Goal: Information Seeking & Learning: Compare options

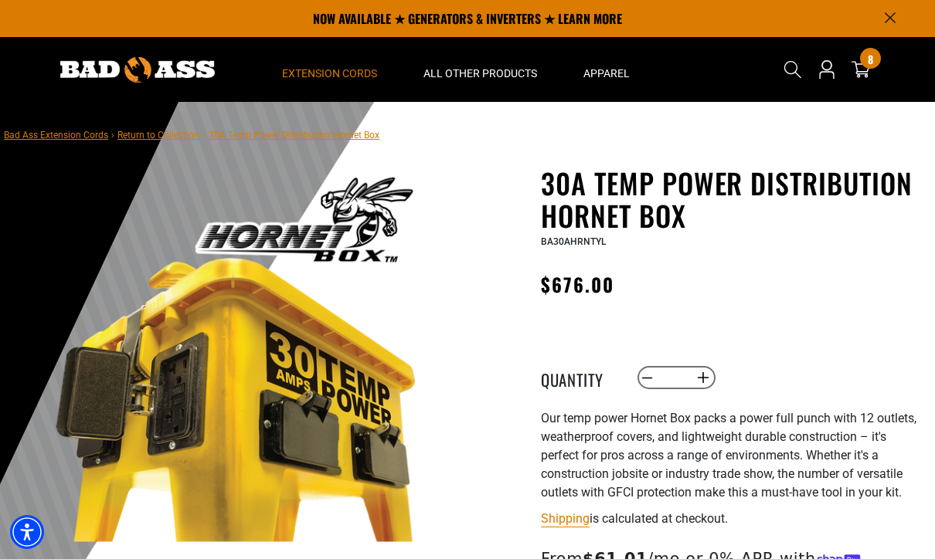
click at [355, 66] on span "Extension Cords" at bounding box center [329, 73] width 95 height 14
click at [524, 66] on summary "All Other Products" at bounding box center [480, 69] width 160 height 65
click at [513, 72] on span "All Other Products" at bounding box center [480, 73] width 114 height 14
click at [479, 71] on span "All Other Products" at bounding box center [480, 73] width 114 height 14
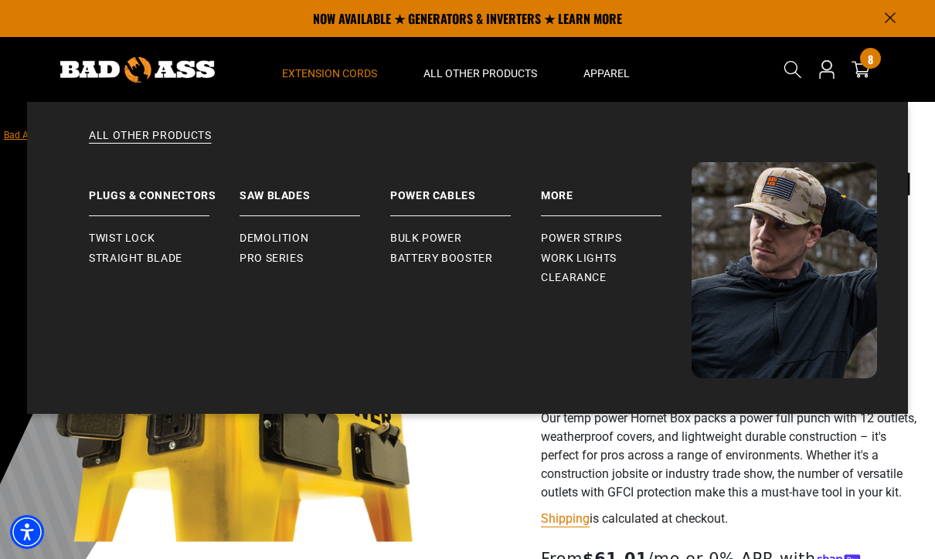
click at [327, 66] on span "Extension Cords" at bounding box center [329, 73] width 95 height 14
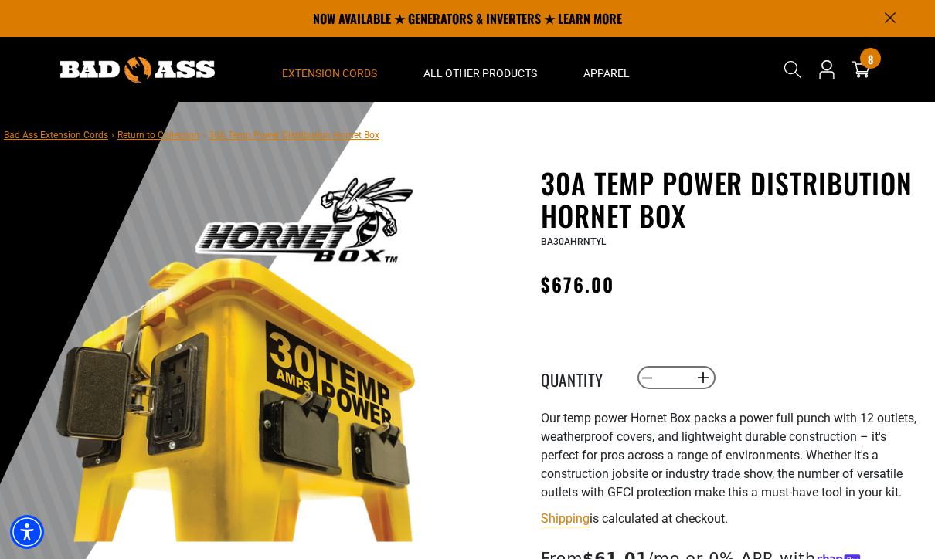
click at [340, 72] on span "Extension Cords" at bounding box center [329, 73] width 95 height 14
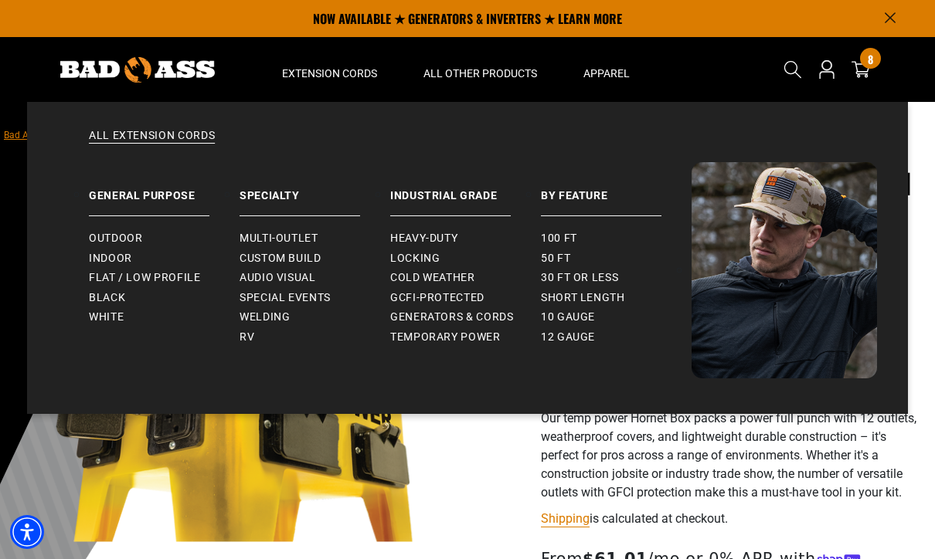
click at [480, 331] on span "Temporary Power" at bounding box center [445, 338] width 110 height 14
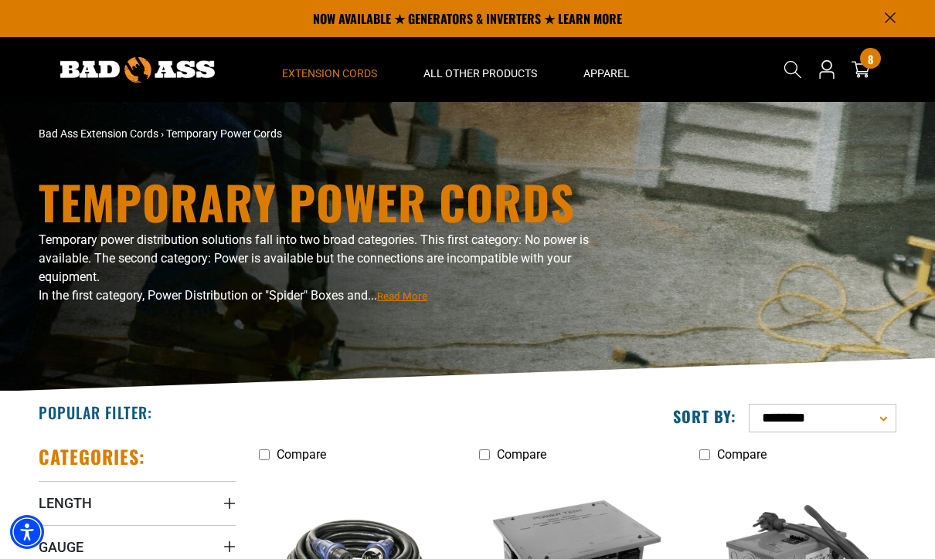
click at [346, 77] on span "Extension Cords" at bounding box center [329, 73] width 95 height 14
click at [344, 74] on span "Extension Cords" at bounding box center [329, 73] width 95 height 14
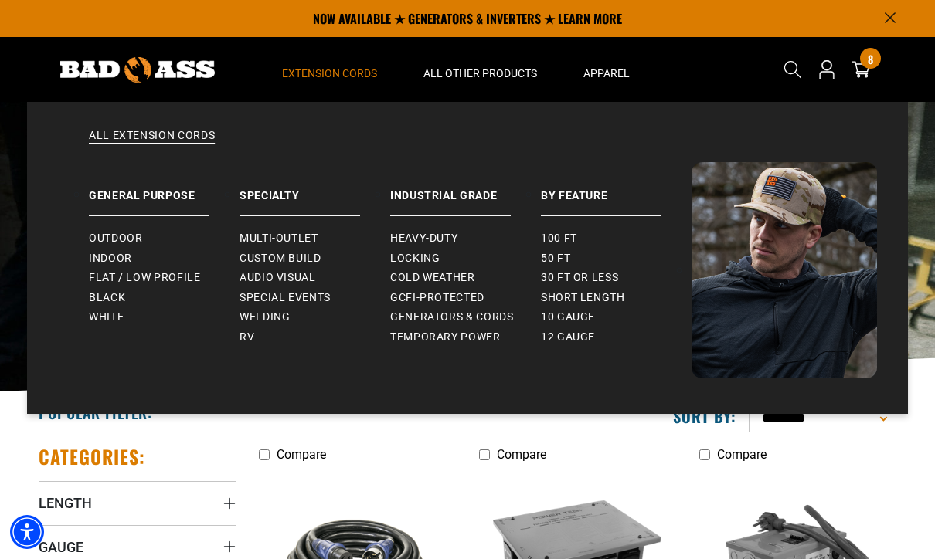
click at [507, 324] on link "Generators & Cords" at bounding box center [465, 317] width 151 height 20
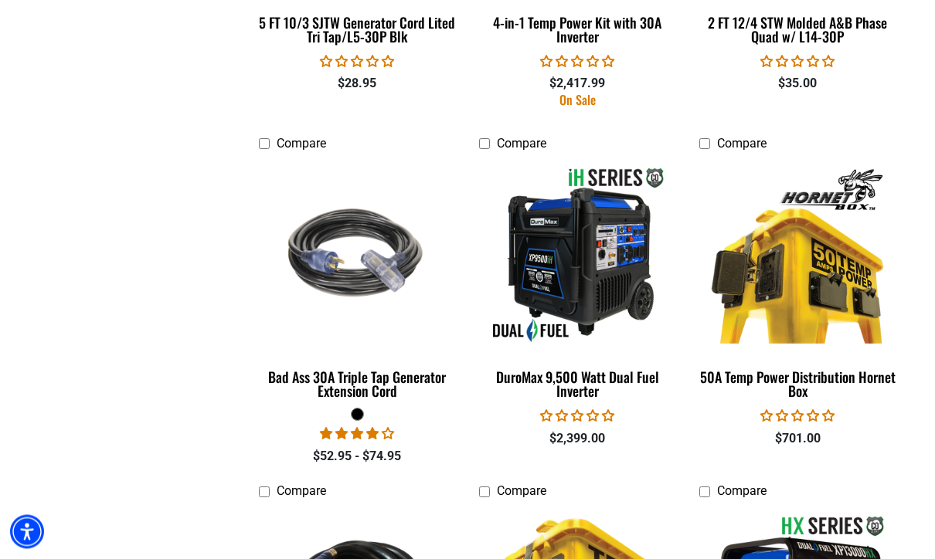
scroll to position [1818, 0]
click at [806, 289] on img at bounding box center [797, 255] width 195 height 178
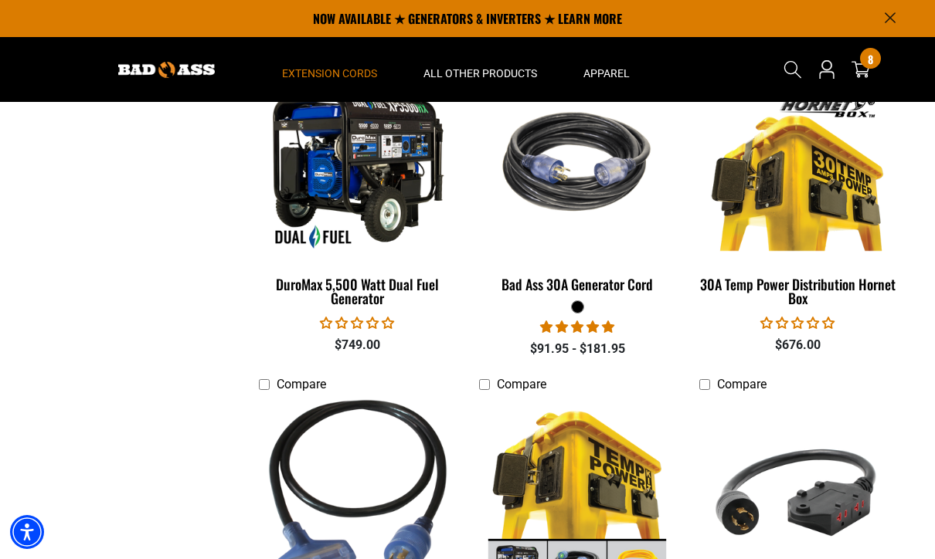
scroll to position [1223, 0]
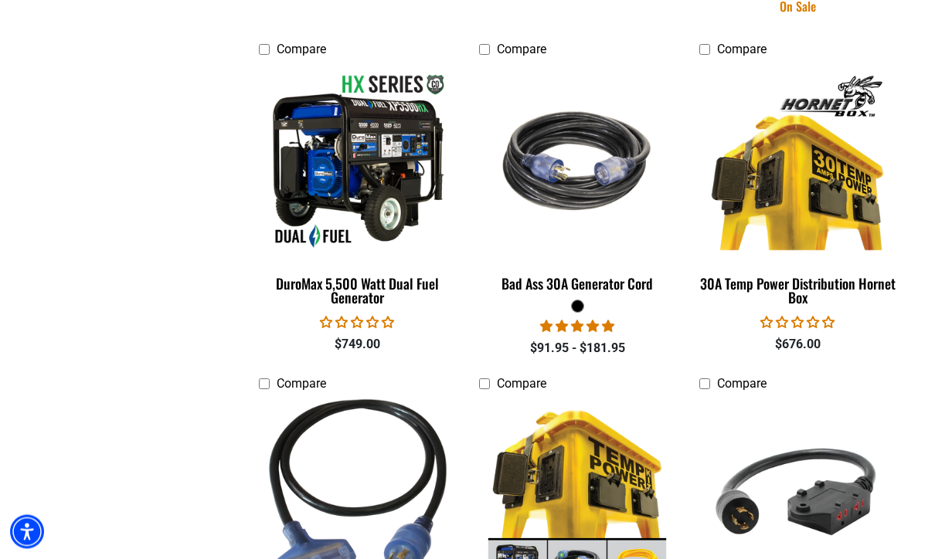
click at [809, 193] on img at bounding box center [797, 162] width 195 height 178
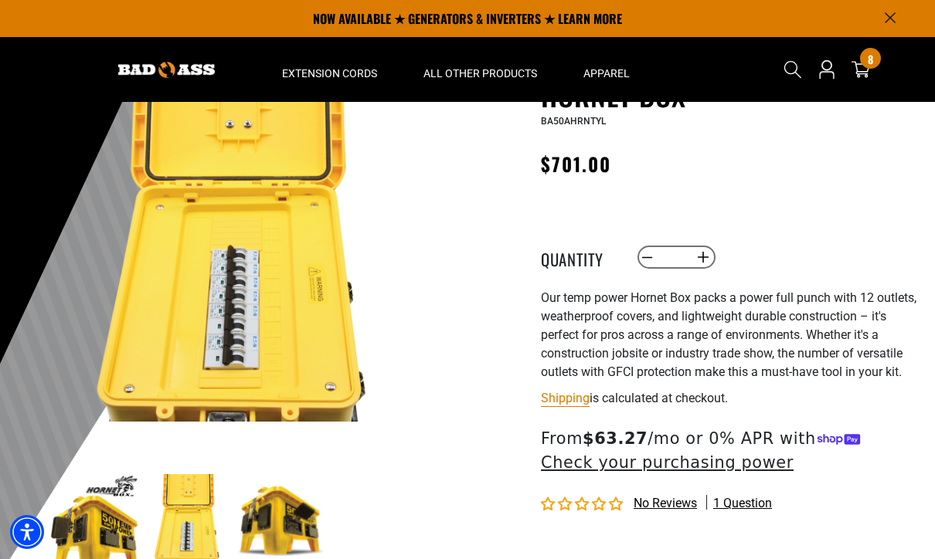
scroll to position [114, 0]
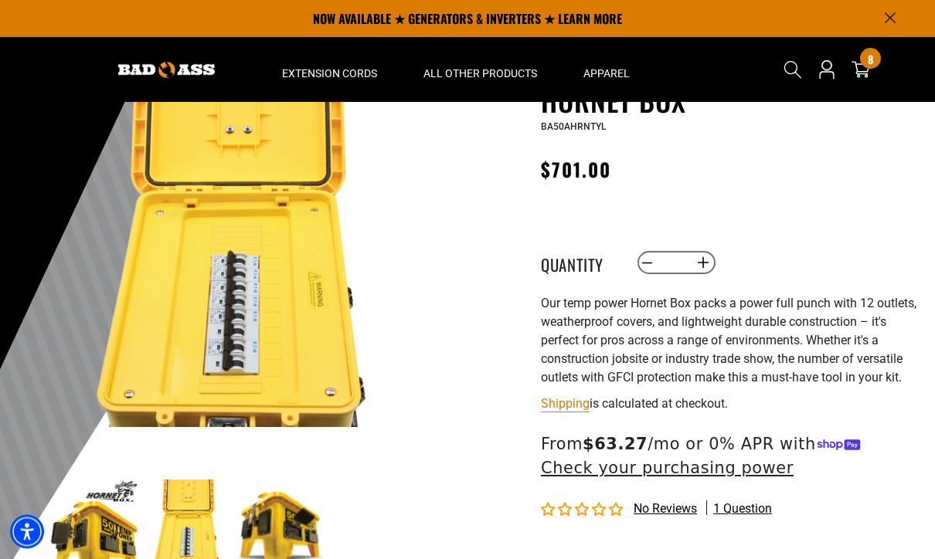
click at [260, 322] on img at bounding box center [235, 242] width 372 height 372
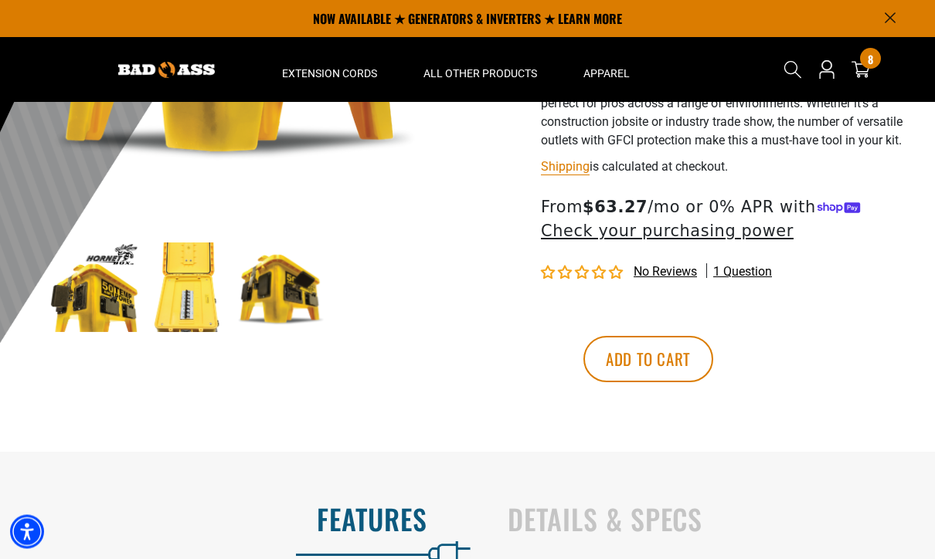
scroll to position [303, 0]
